Goal: Task Accomplishment & Management: Use online tool/utility

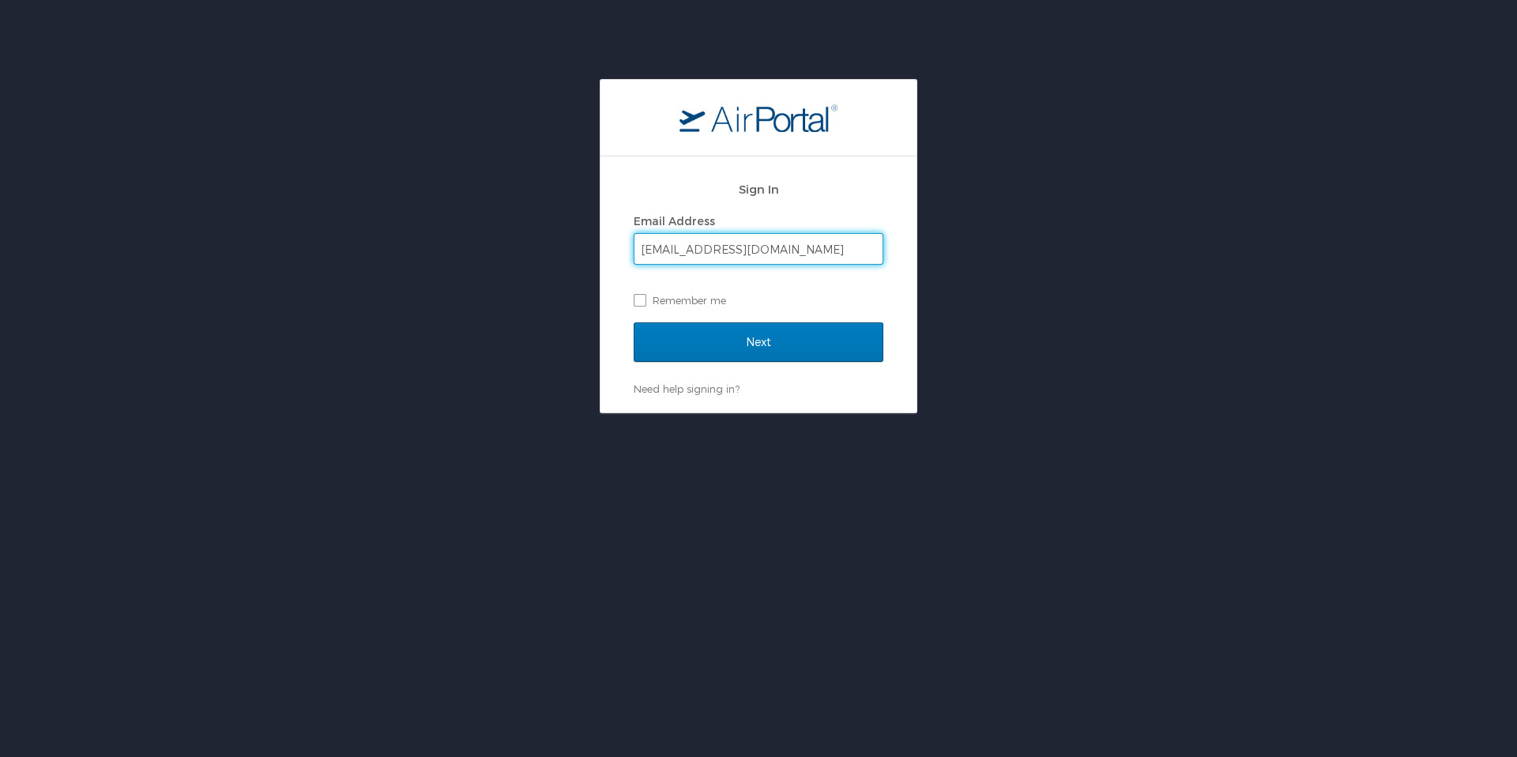
type input "npenni@trovebrands.com"
click at [634, 322] on input "Next" at bounding box center [759, 342] width 250 height 40
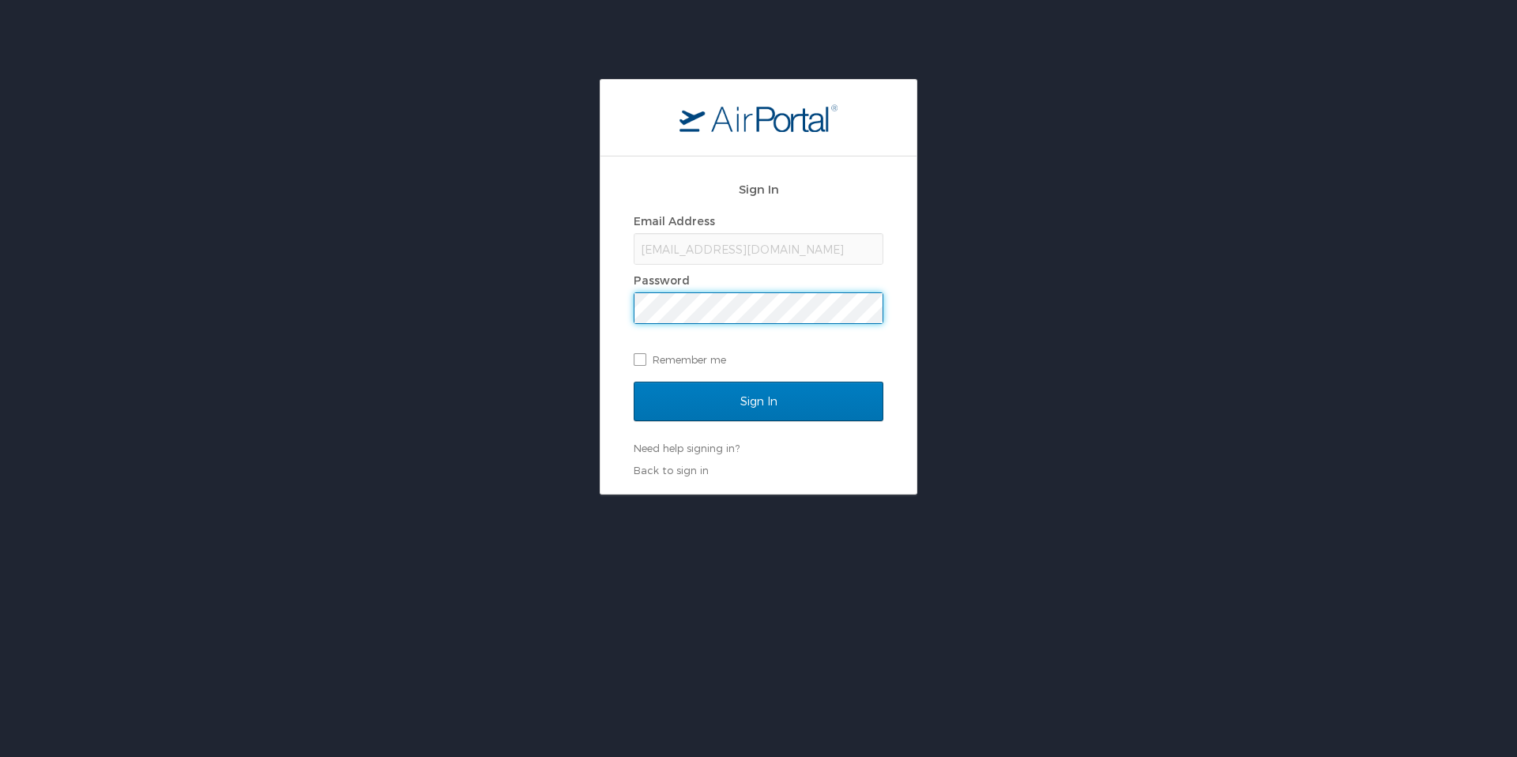
click at [634, 382] on input "Sign In" at bounding box center [759, 402] width 250 height 40
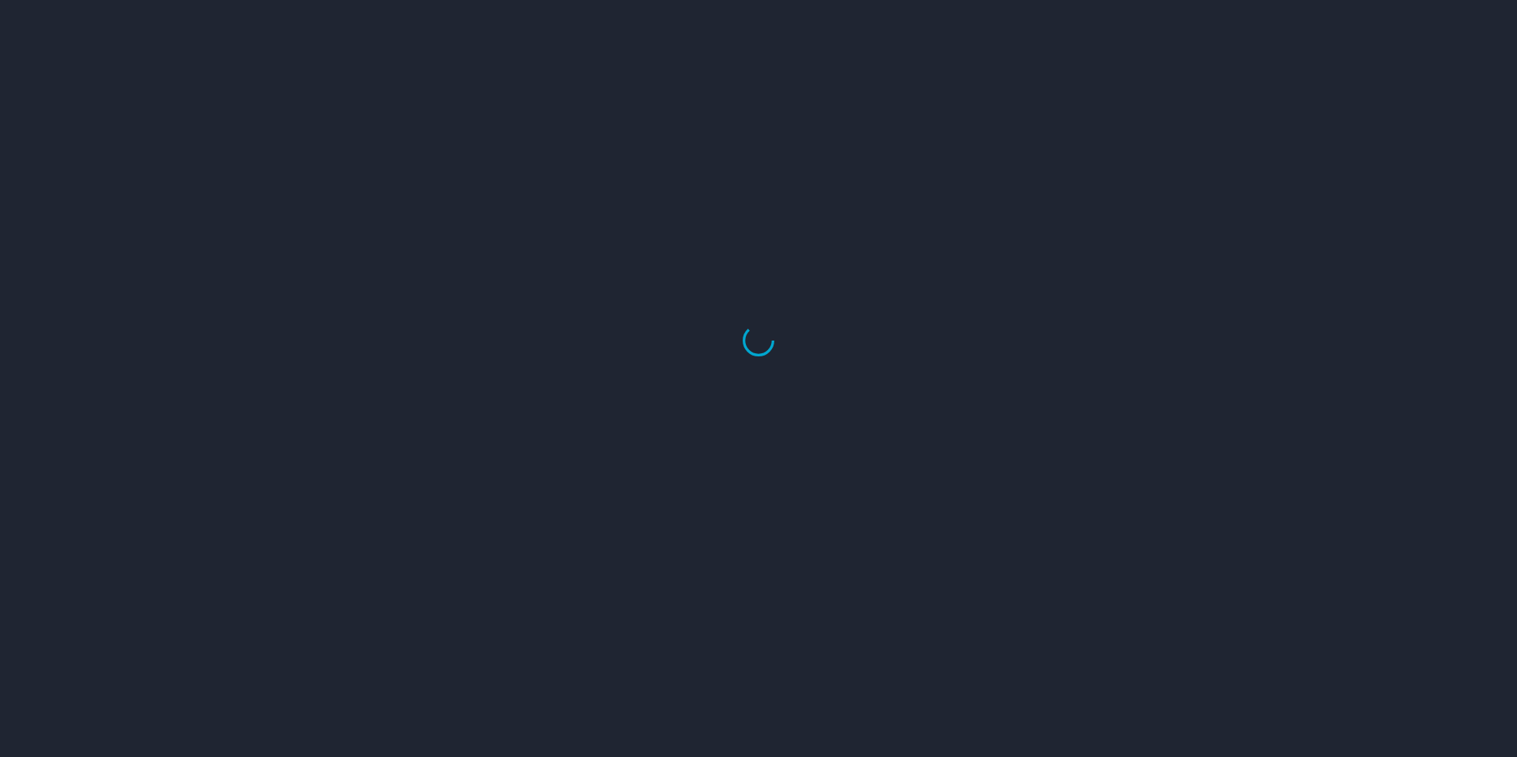
click at [1470, 43] on div at bounding box center [758, 340] width 1517 height 833
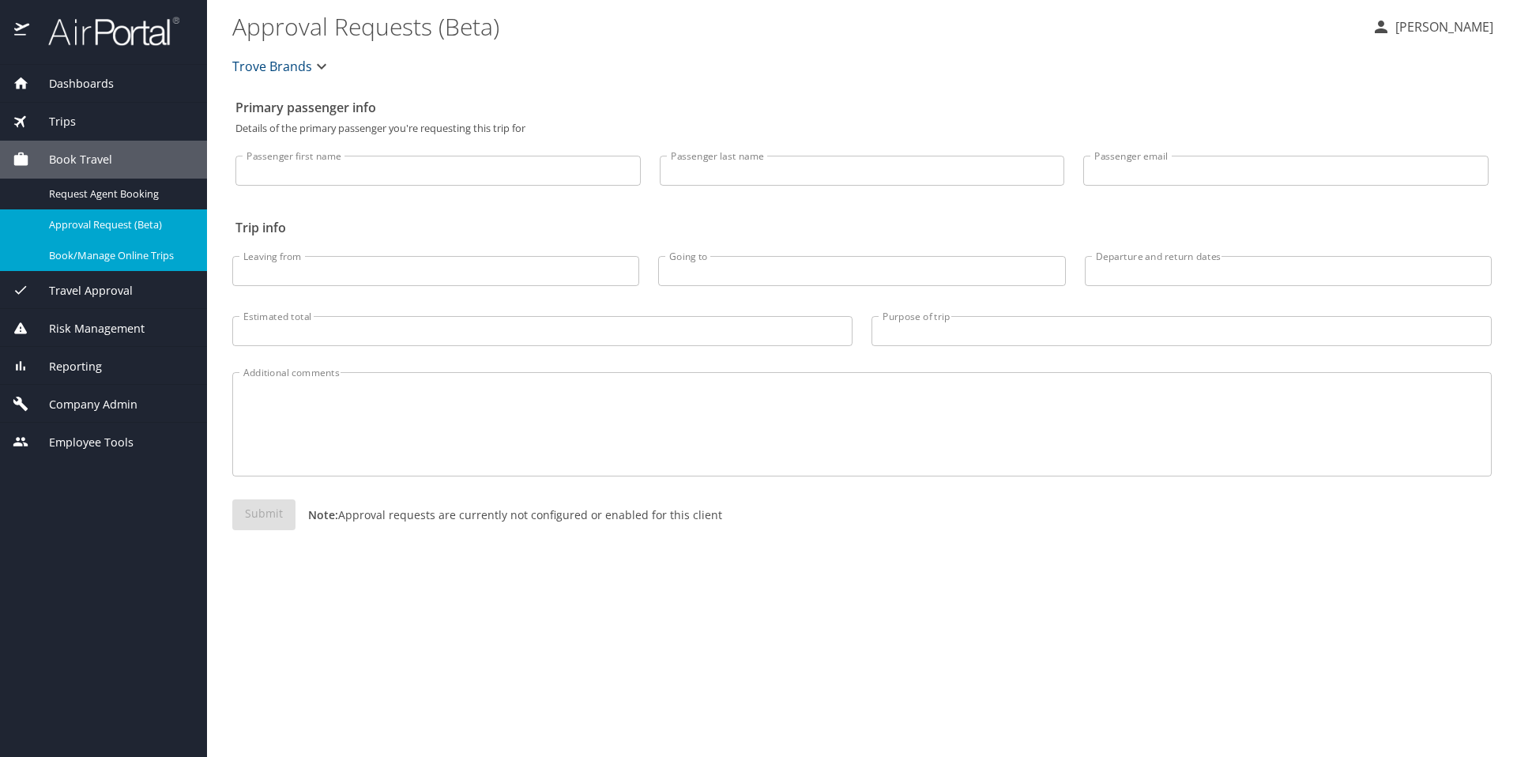
click at [116, 258] on span "Book/Manage Online Trips" at bounding box center [118, 255] width 139 height 15
